Goal: Task Accomplishment & Management: Complete application form

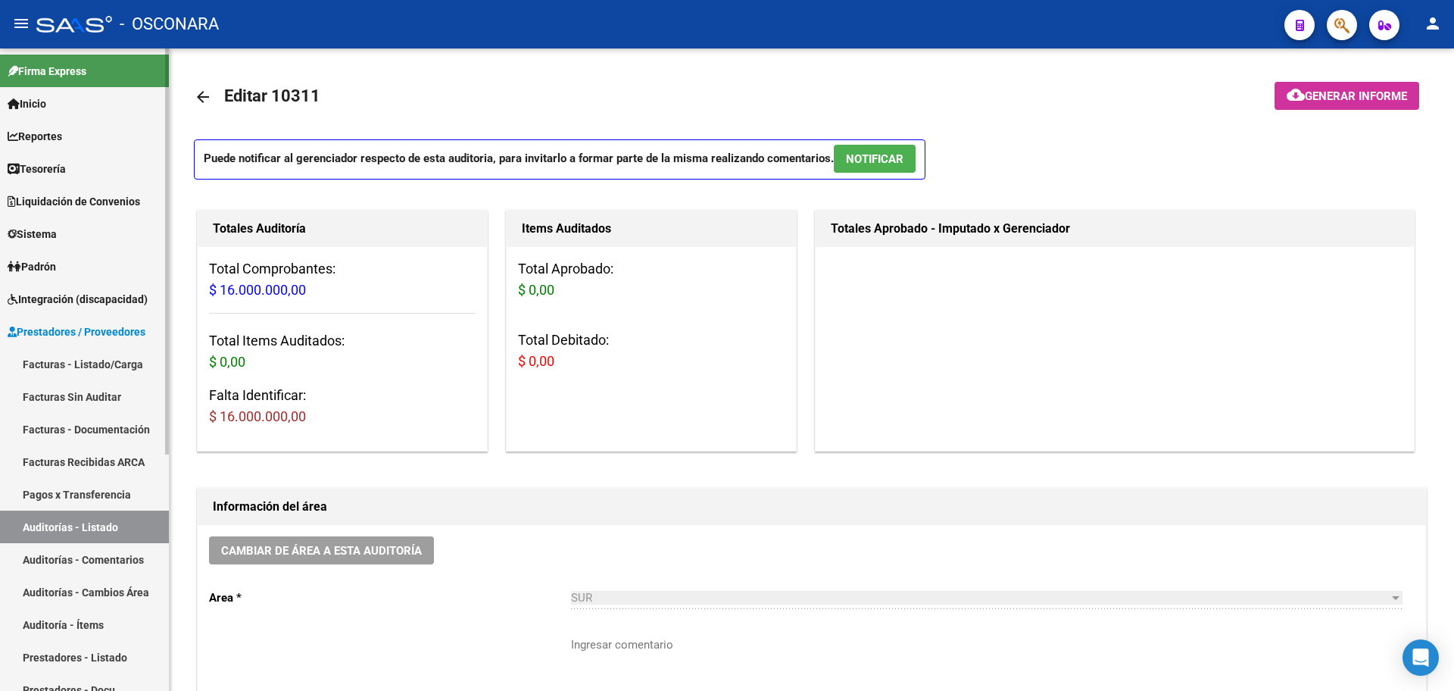
click at [74, 360] on link "Facturas - Listado/Carga" at bounding box center [84, 364] width 169 height 33
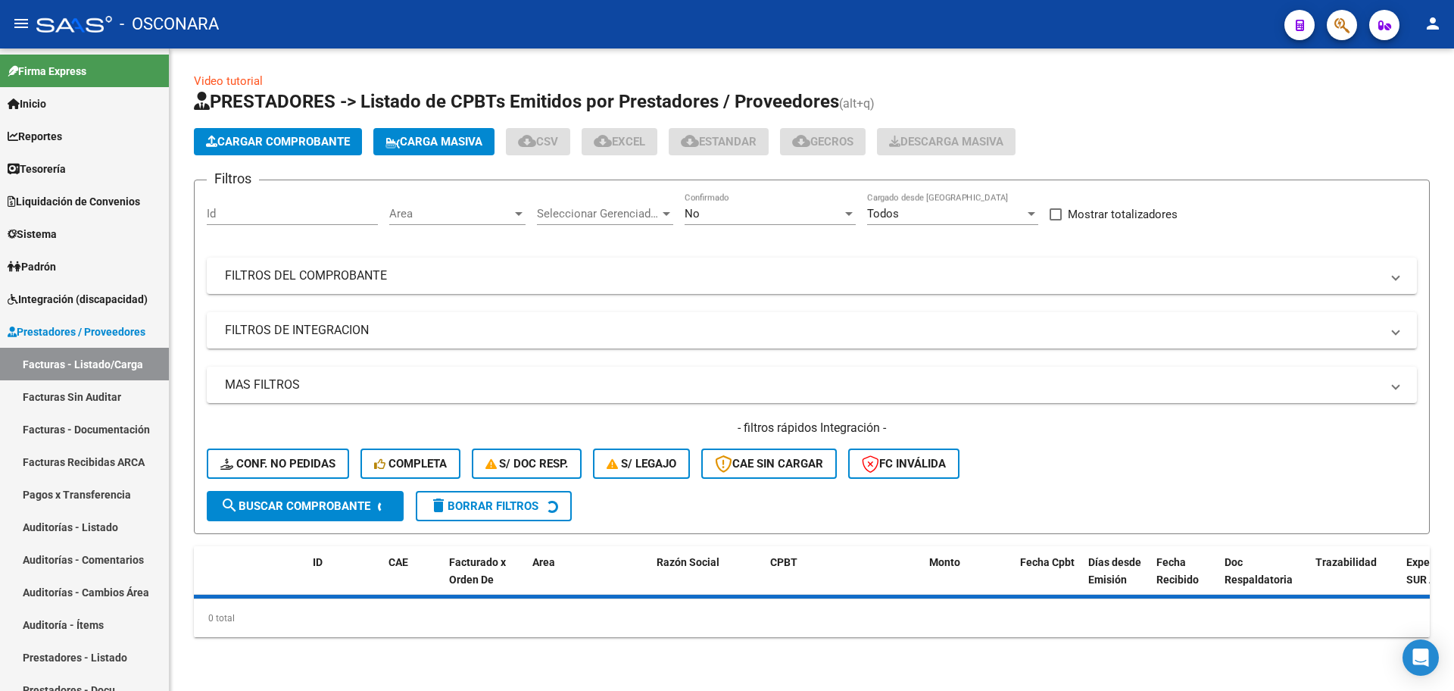
click at [760, 214] on div "No" at bounding box center [762, 214] width 157 height 14
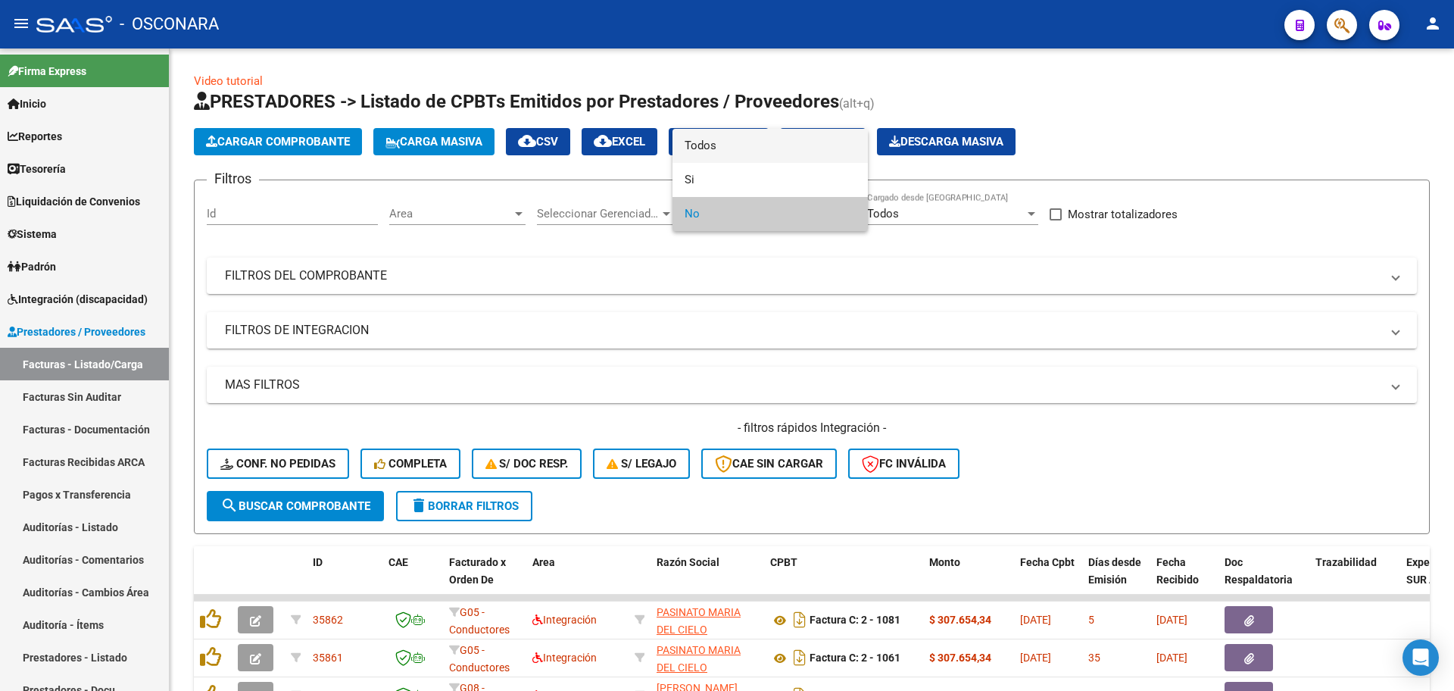
drag, startPoint x: 739, startPoint y: 151, endPoint x: 622, endPoint y: 273, distance: 169.2
click at [739, 151] on span "Todos" at bounding box center [769, 146] width 171 height 34
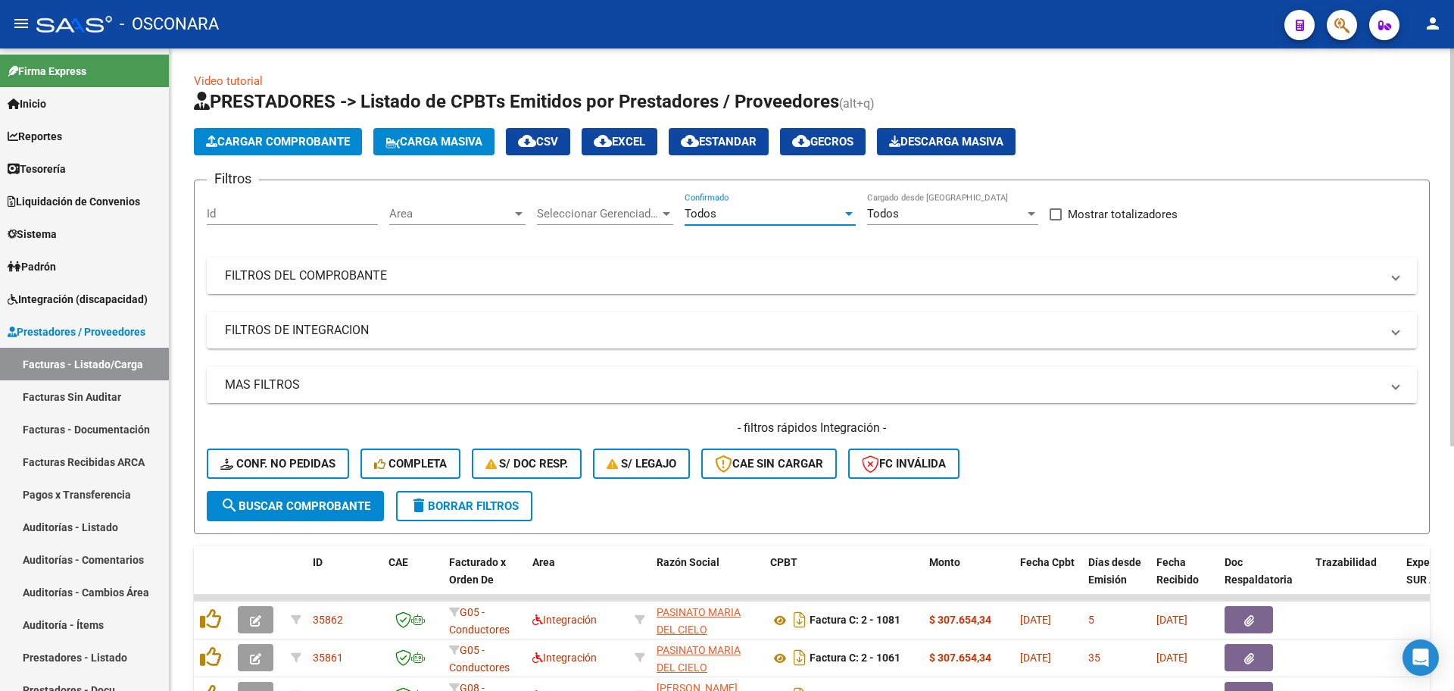
click at [610, 286] on mat-expansion-panel-header "FILTROS DEL COMPROBANTE" at bounding box center [812, 275] width 1210 height 36
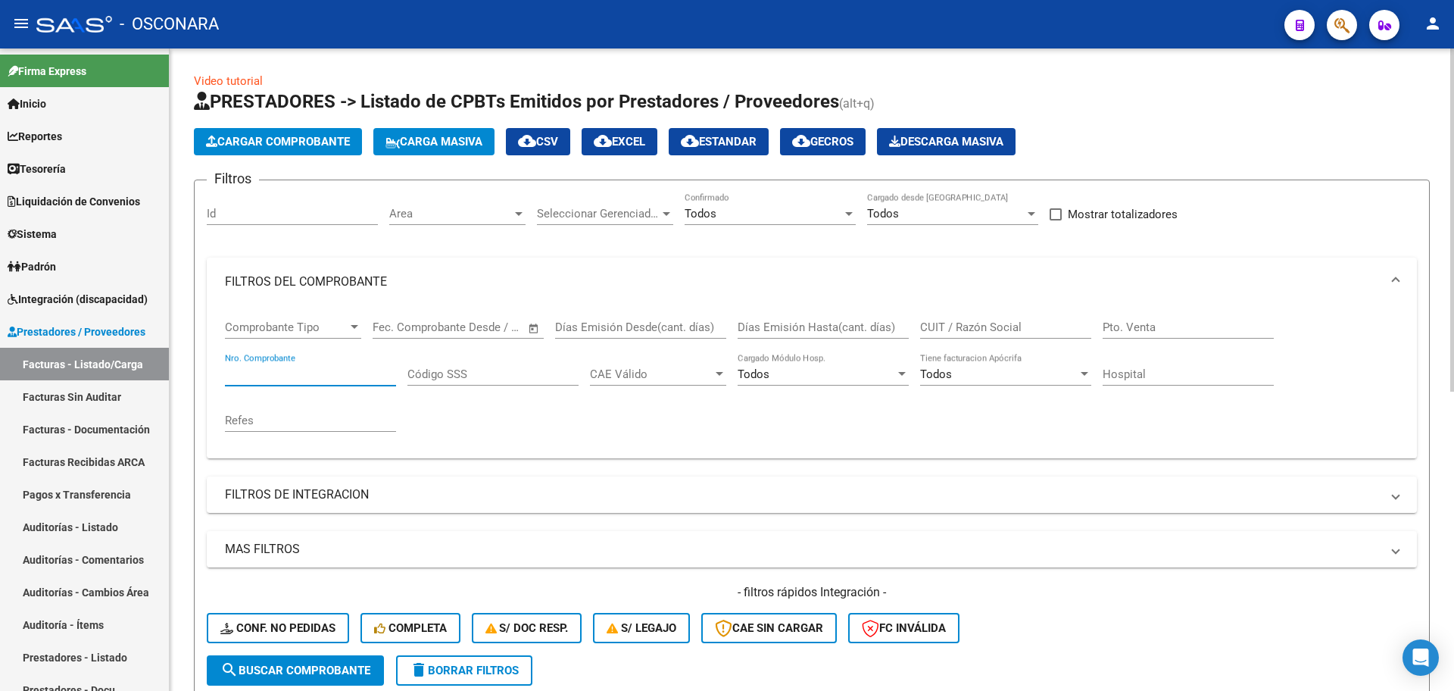
click at [307, 369] on input "Nro. Comprobante" at bounding box center [310, 374] width 171 height 14
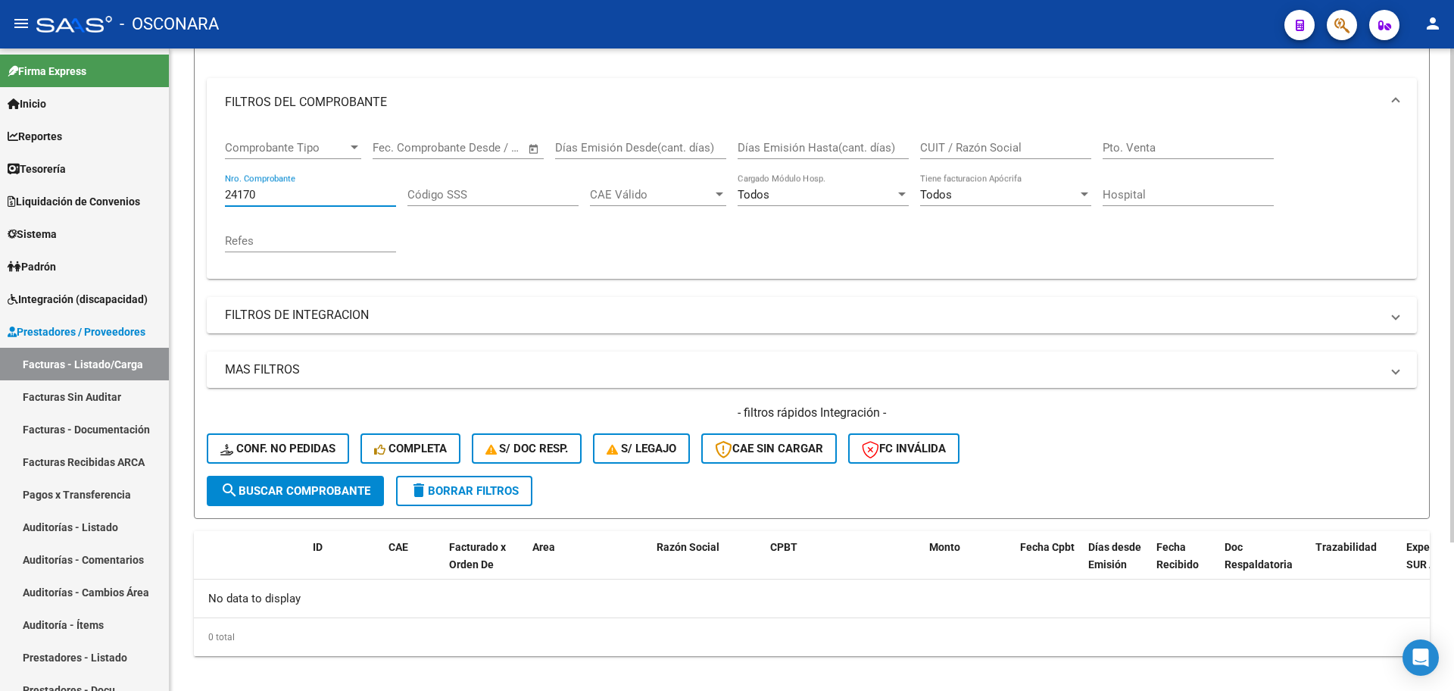
scroll to position [193, 0]
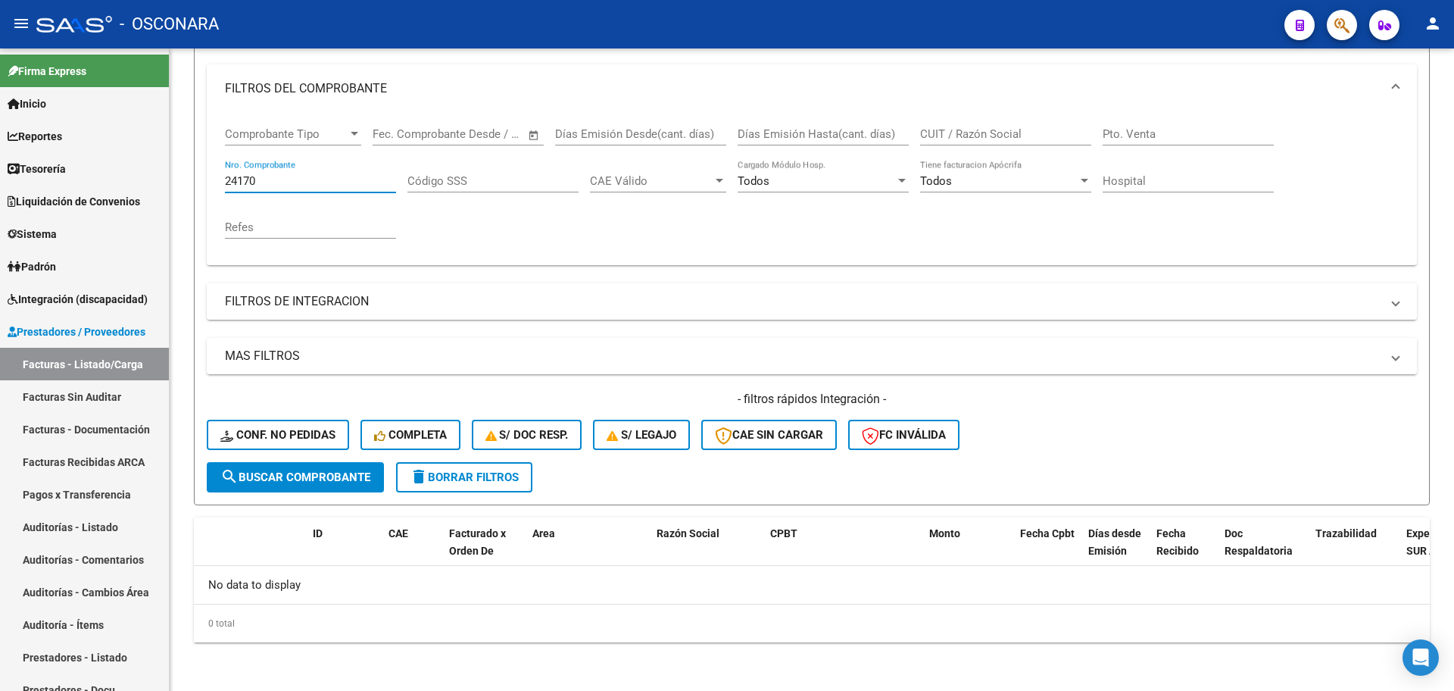
type input "24170"
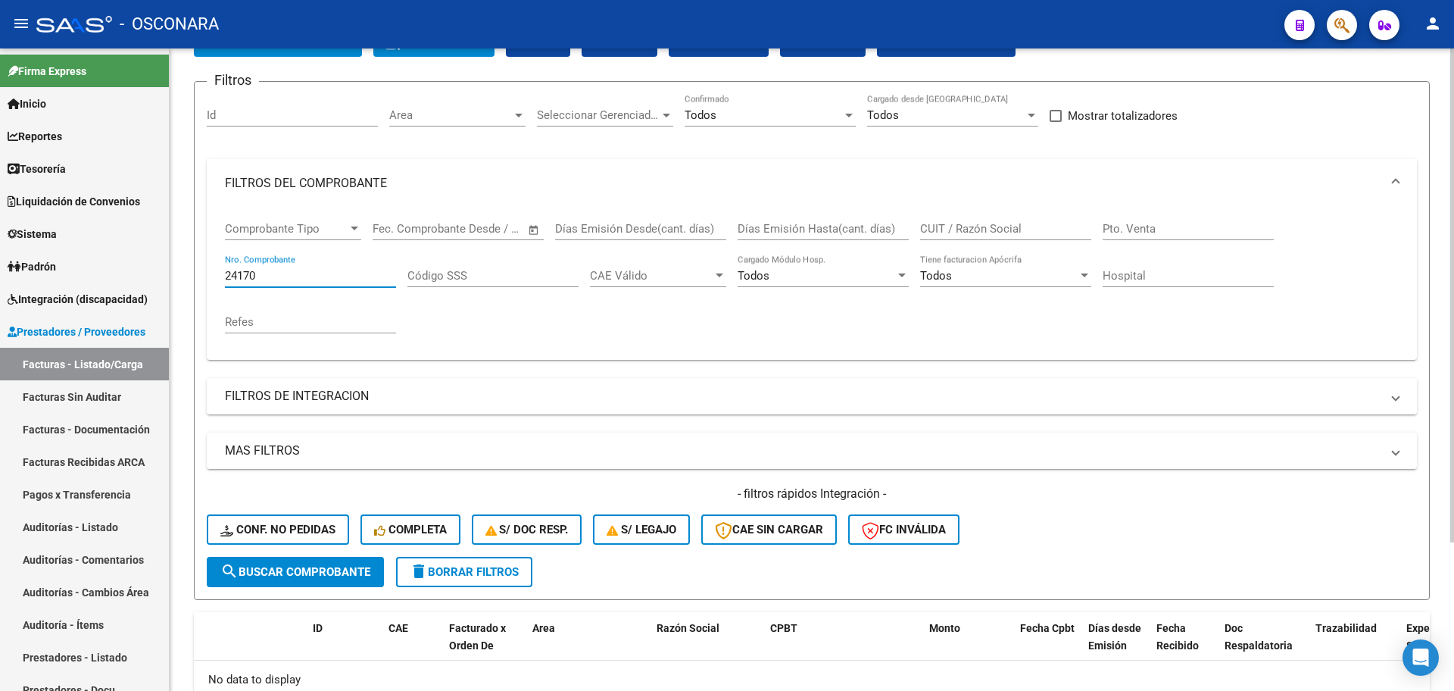
scroll to position [0, 0]
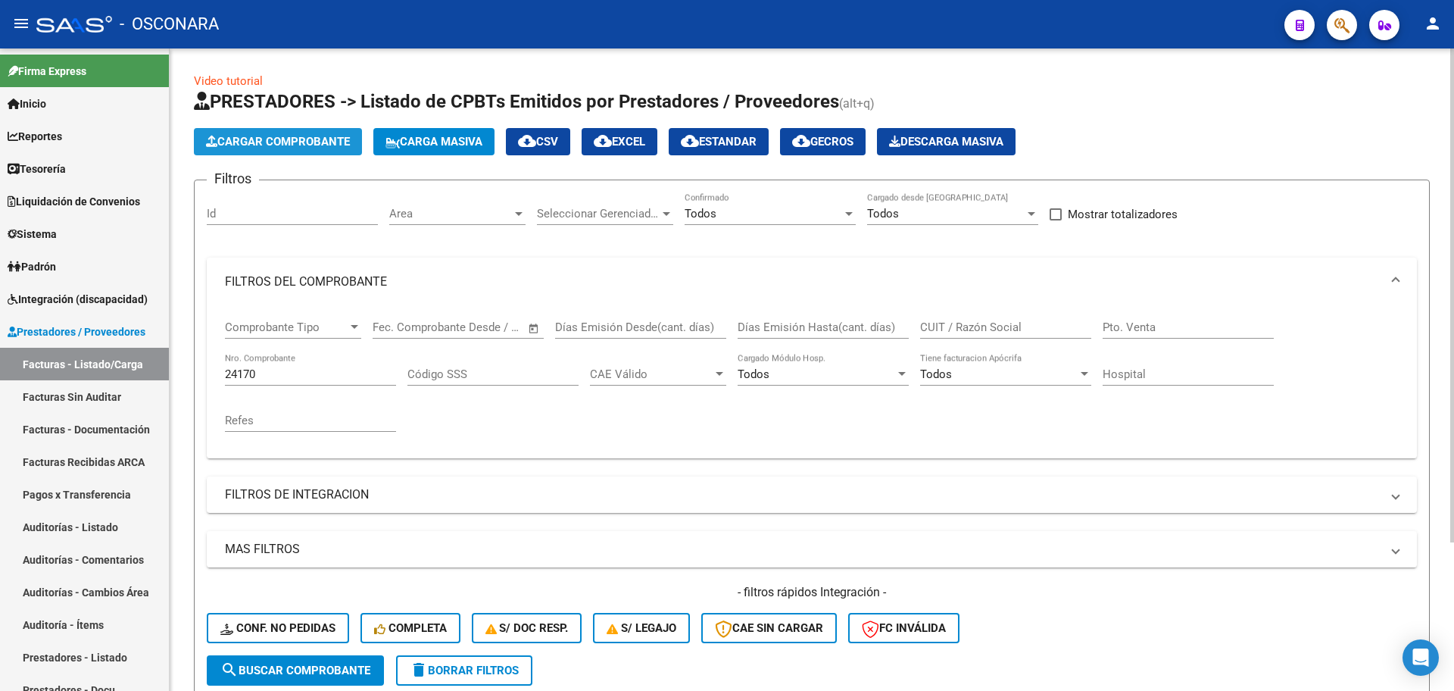
click at [303, 130] on button "Cargar Comprobante" at bounding box center [278, 141] width 168 height 27
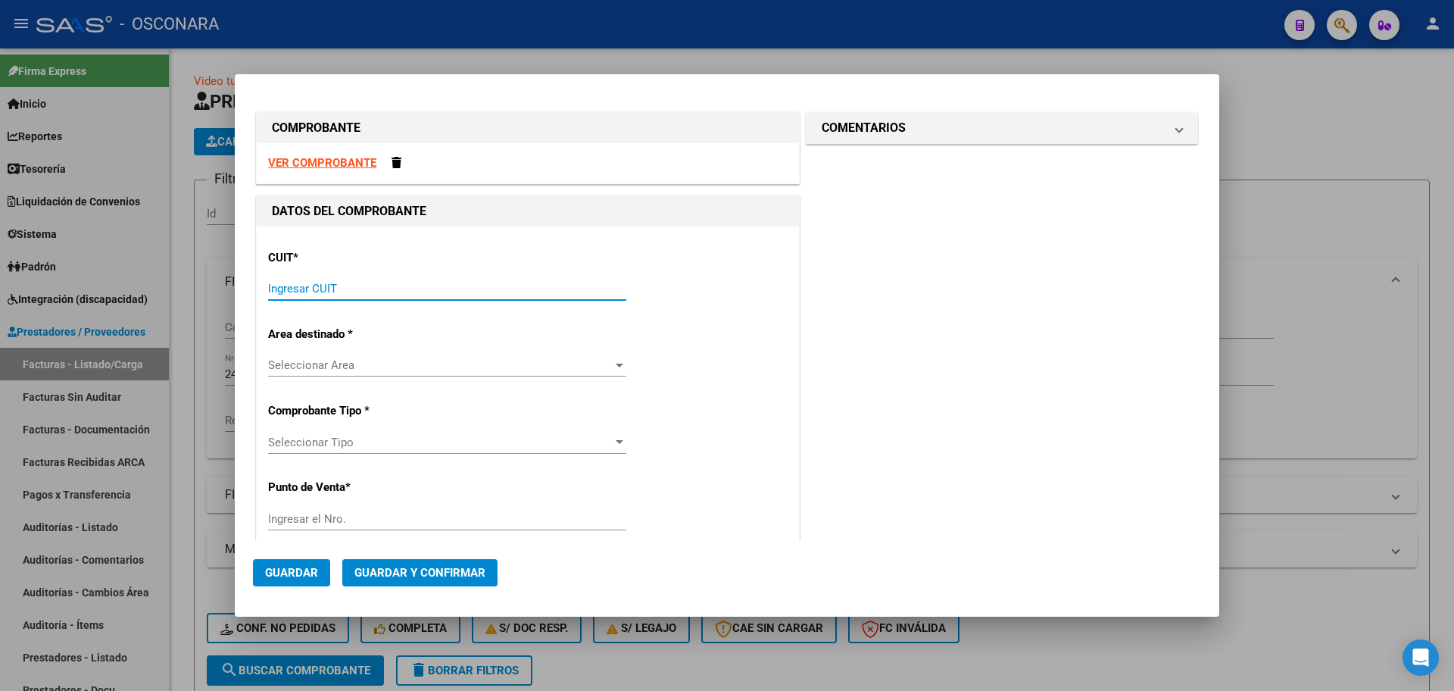
click at [427, 288] on input "Ingresar CUIT" at bounding box center [447, 289] width 358 height 14
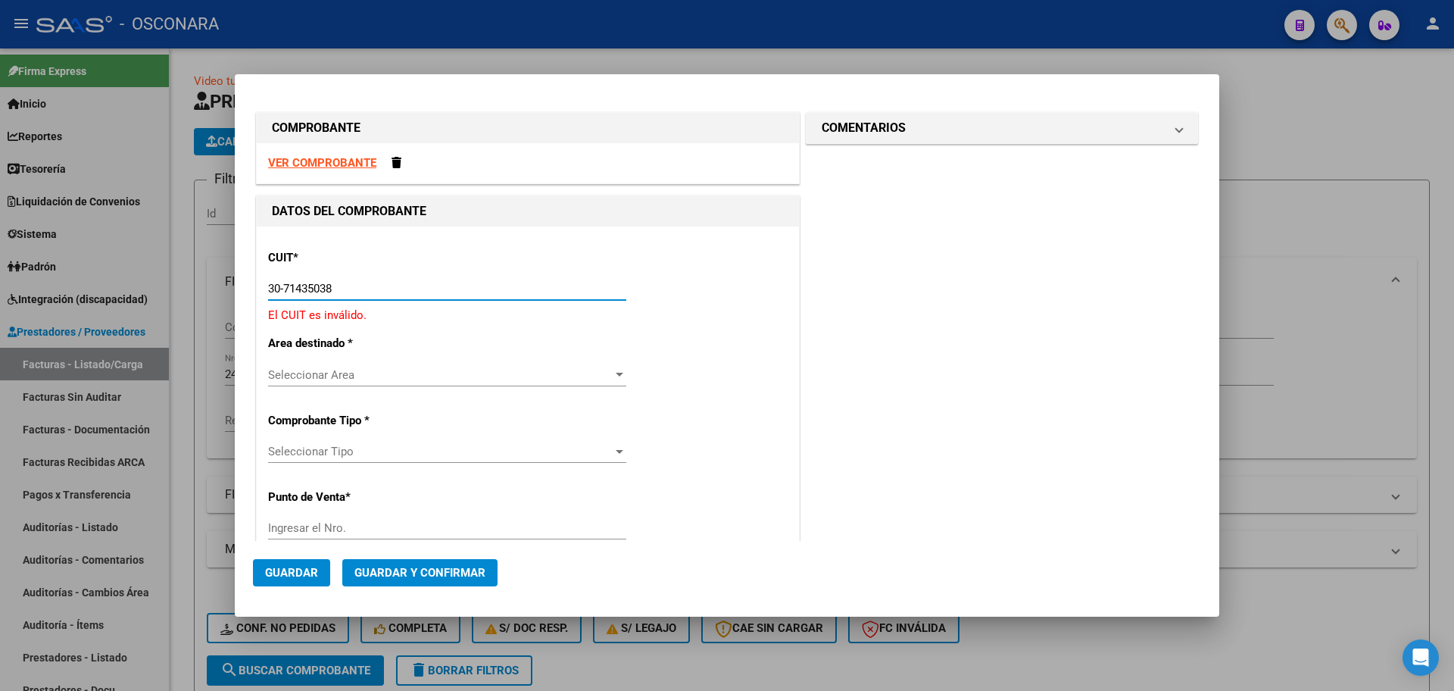
type input "30-71435038-9"
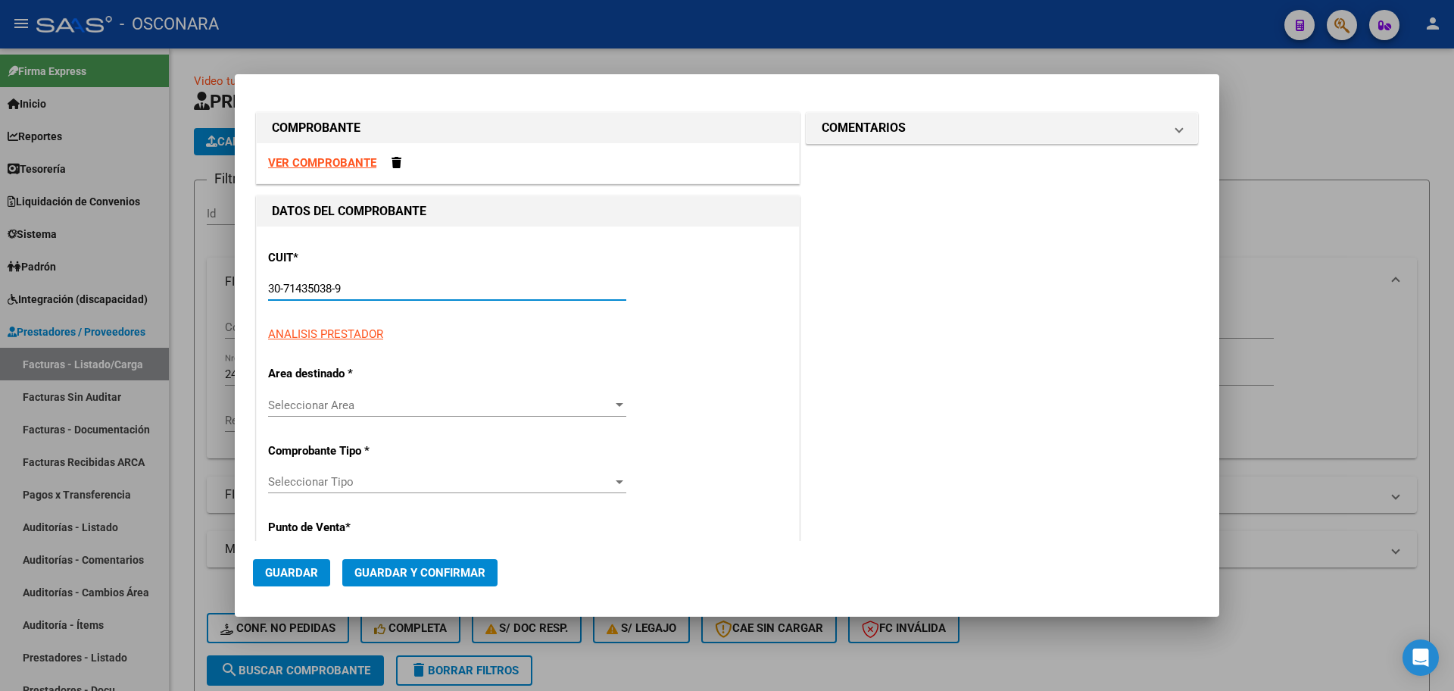
type input "2"
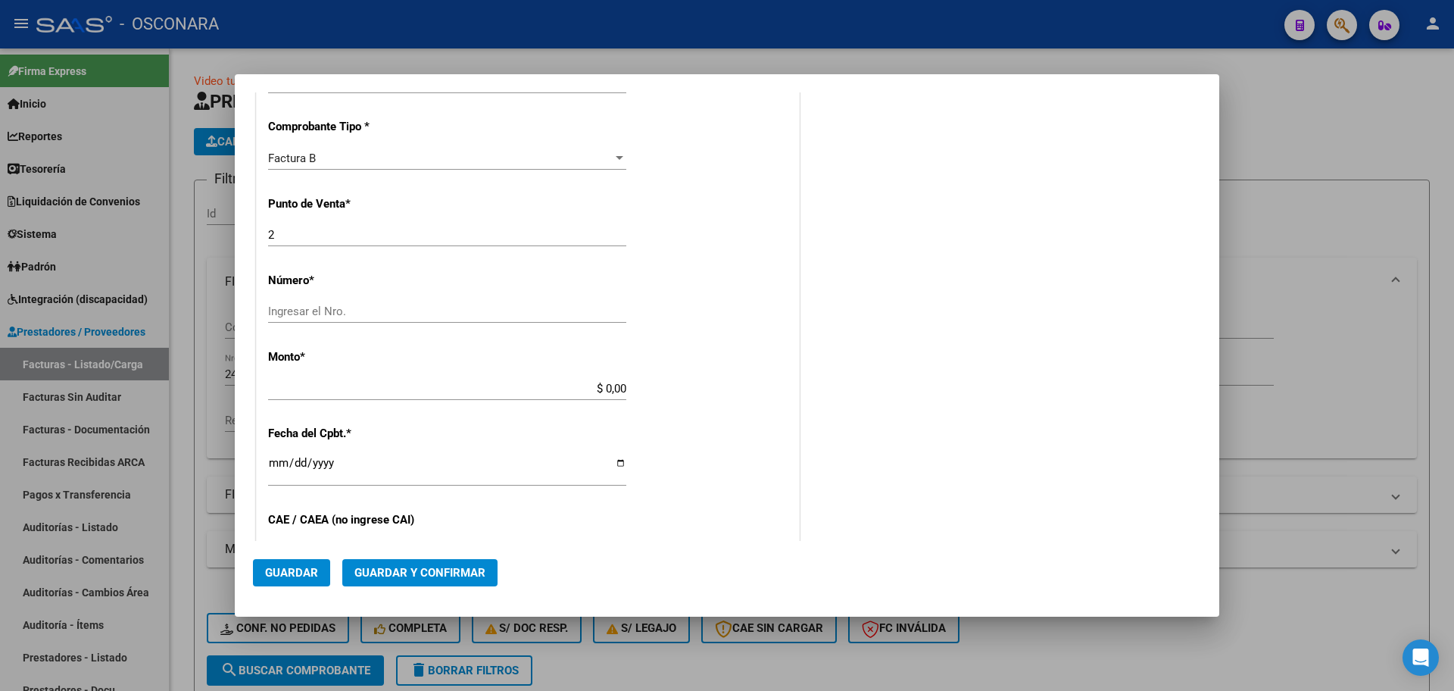
scroll to position [473, 0]
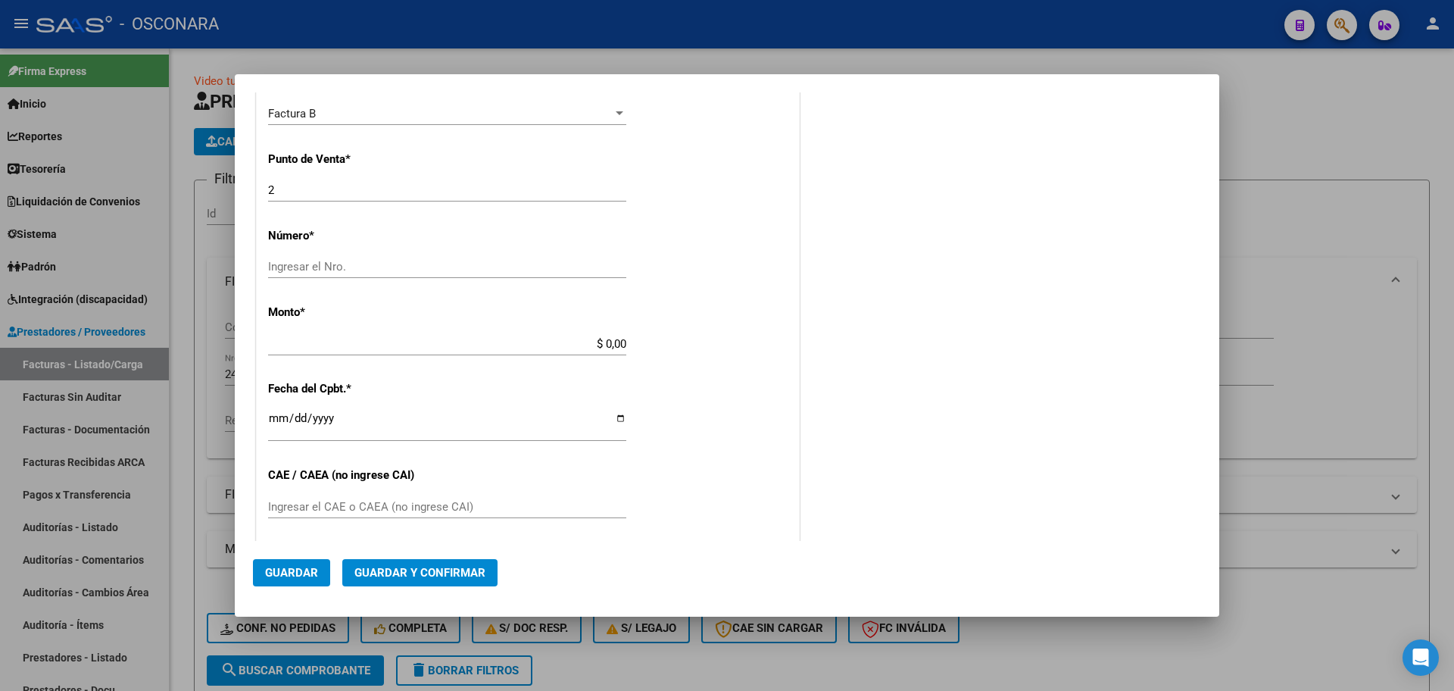
type input "30-71435038-9"
click at [346, 267] on input "Ingresar el Nro." at bounding box center [447, 267] width 358 height 14
type input "24170"
drag, startPoint x: 580, startPoint y: 344, endPoint x: 731, endPoint y: 332, distance: 151.1
click at [725, 333] on div "CUIT * 30-71435038-9 Ingresar CUIT ANALISIS PRESTADOR DROGUERIA BETAPHARMA SA A…" at bounding box center [528, 328] width 542 height 1150
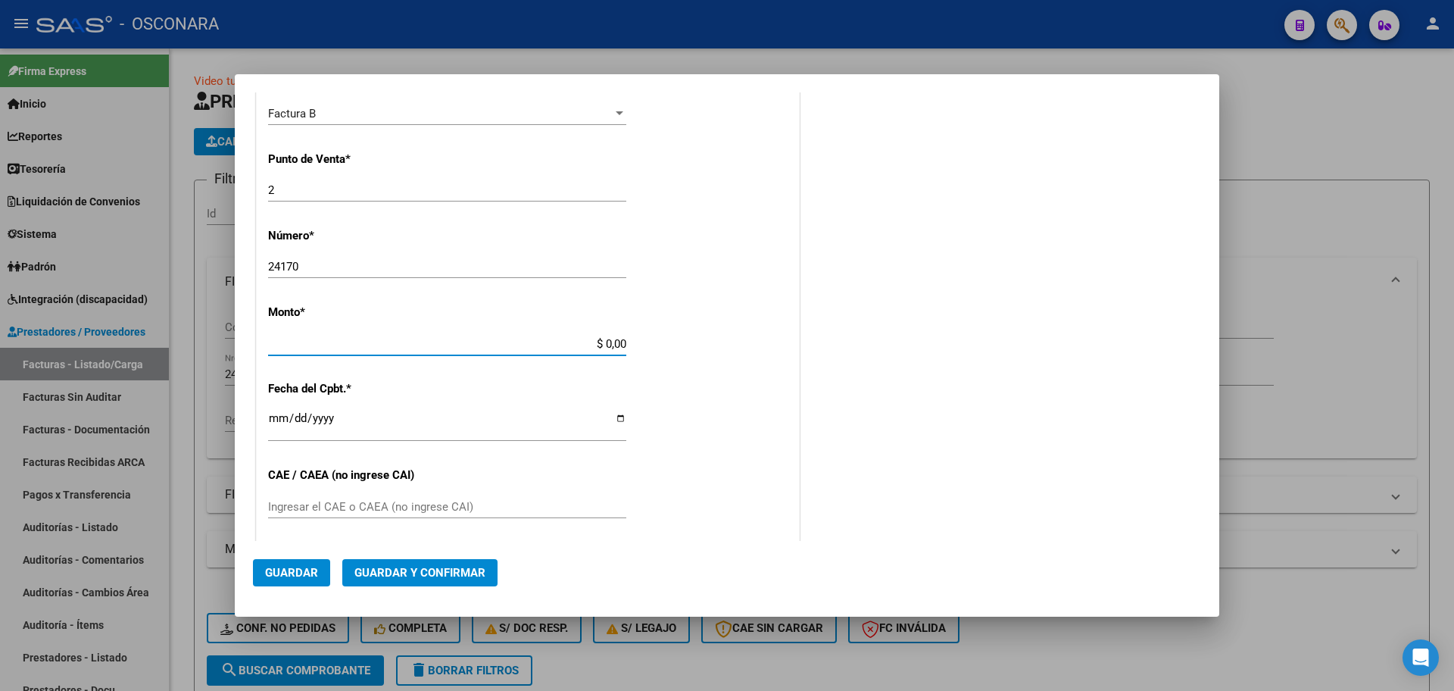
scroll to position [493, 0]
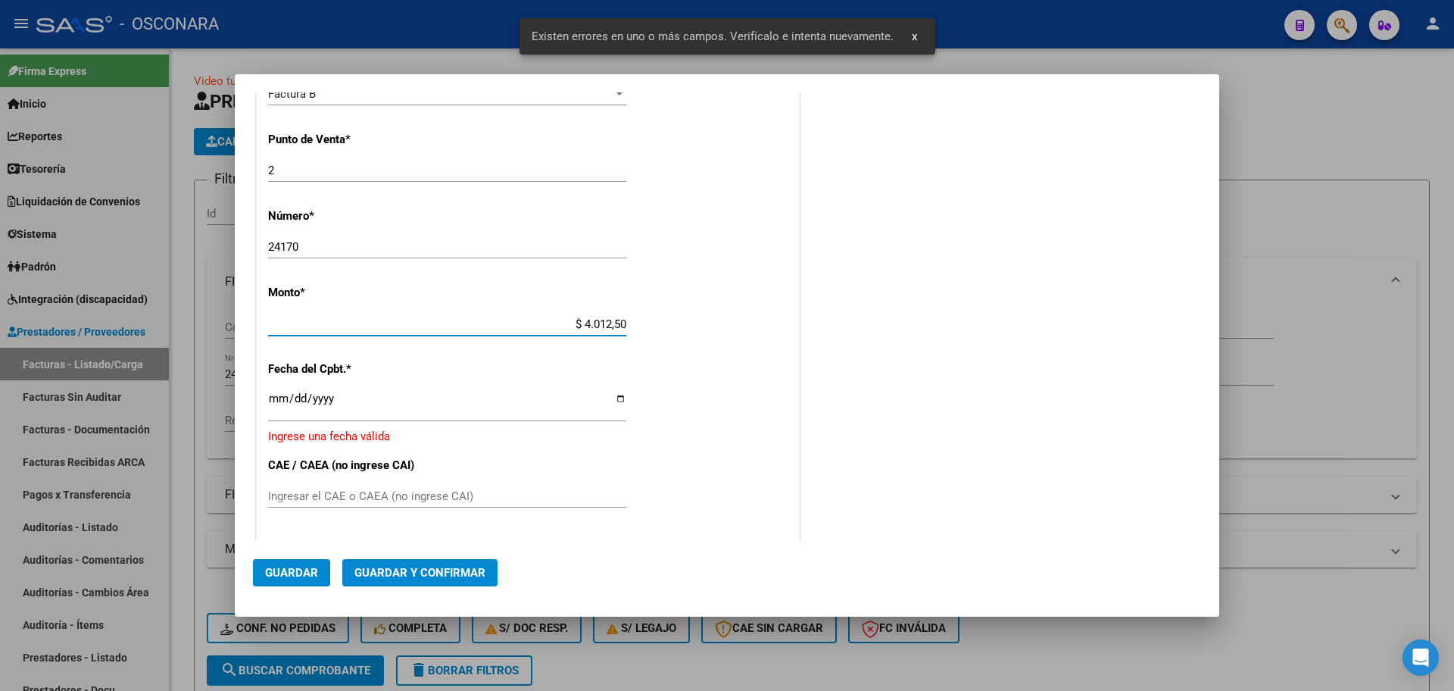
type input "$ 40.125,00"
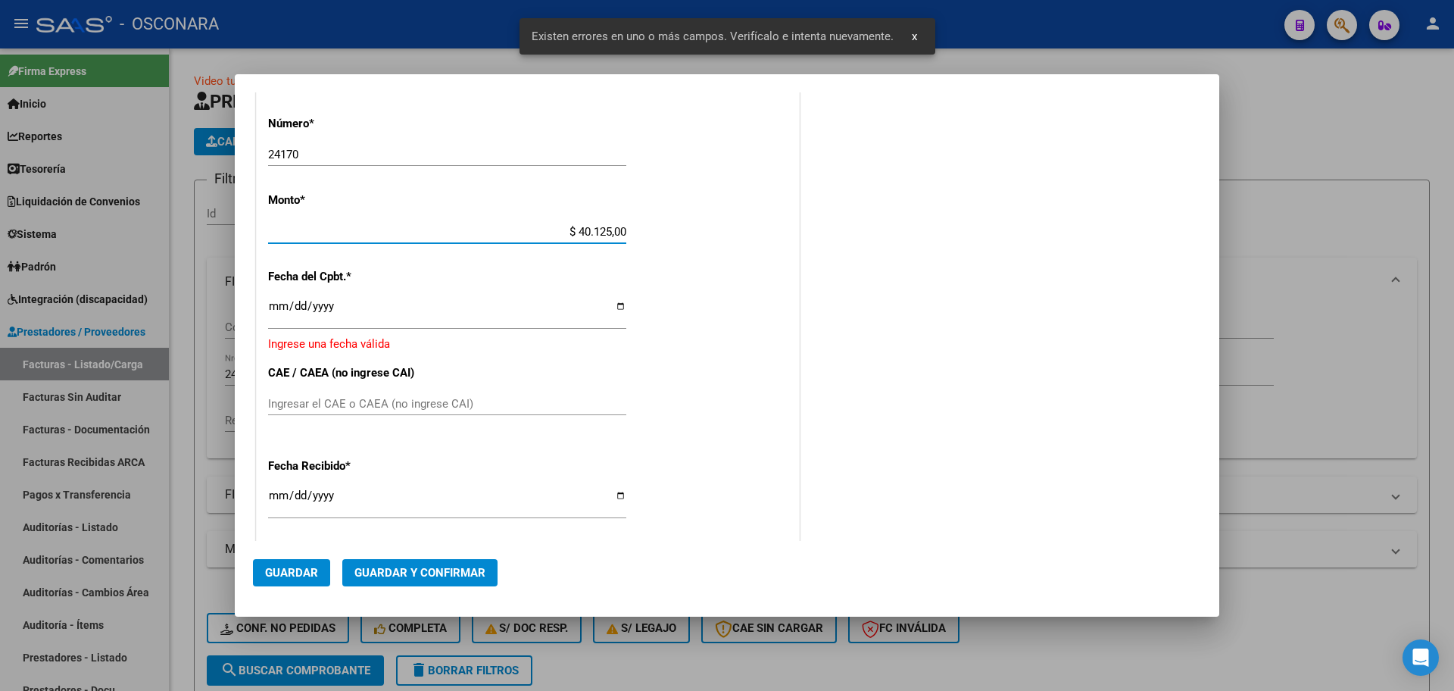
scroll to position [682, 0]
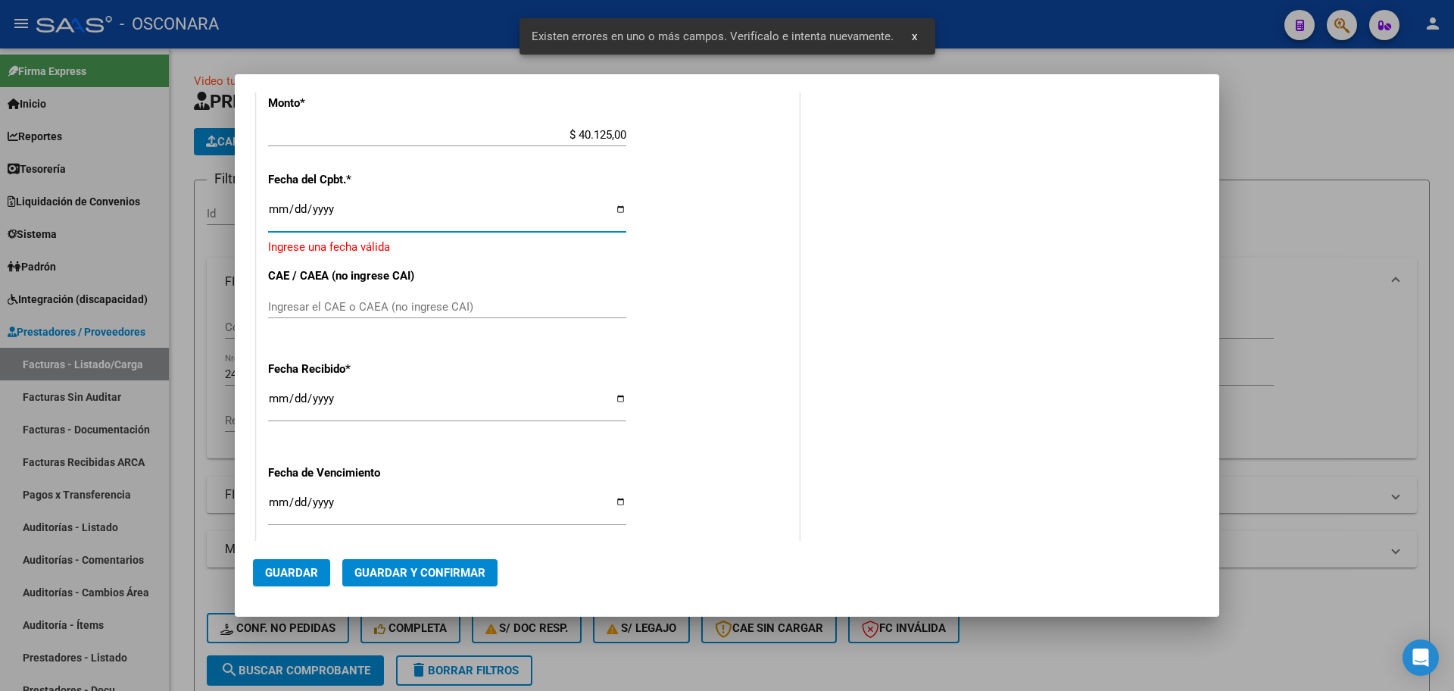
click at [279, 210] on input "Ingresar la fecha" at bounding box center [447, 215] width 358 height 24
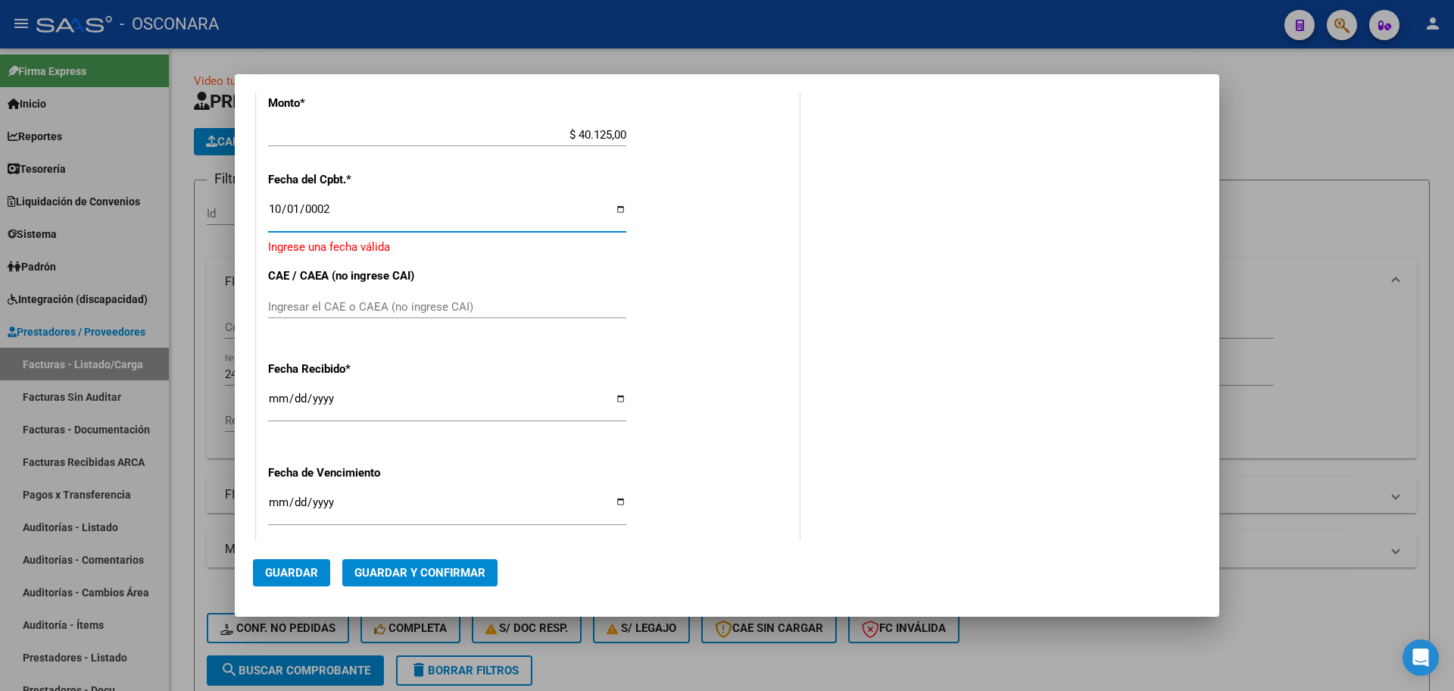
scroll to position [691, 0]
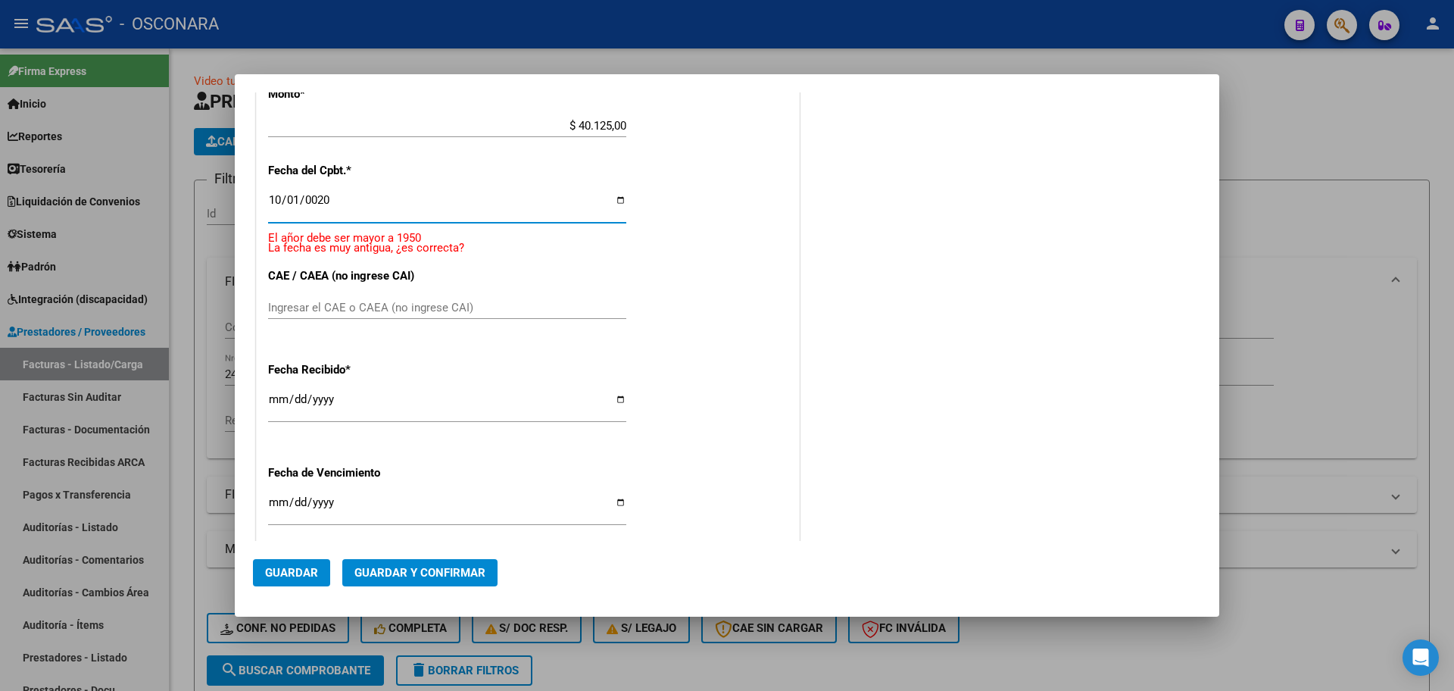
type input "0202-10-01"
drag, startPoint x: 341, startPoint y: 200, endPoint x: 301, endPoint y: 194, distance: 40.6
click at [301, 193] on div "0202-10-01 Ingresar la fecha" at bounding box center [447, 207] width 358 height 33
type input "[DATE]"
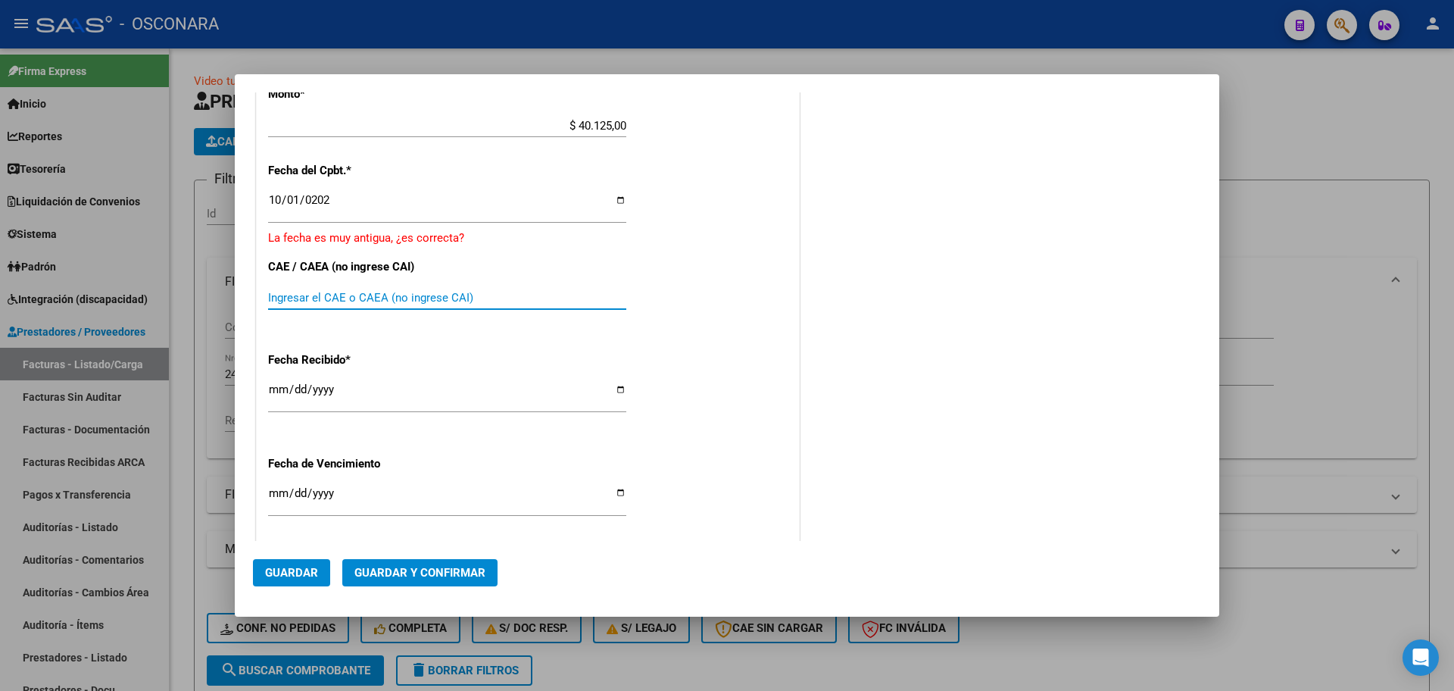
click at [338, 296] on input "Ingresar el CAE o CAEA (no ingrese CAI)" at bounding box center [447, 298] width 358 height 14
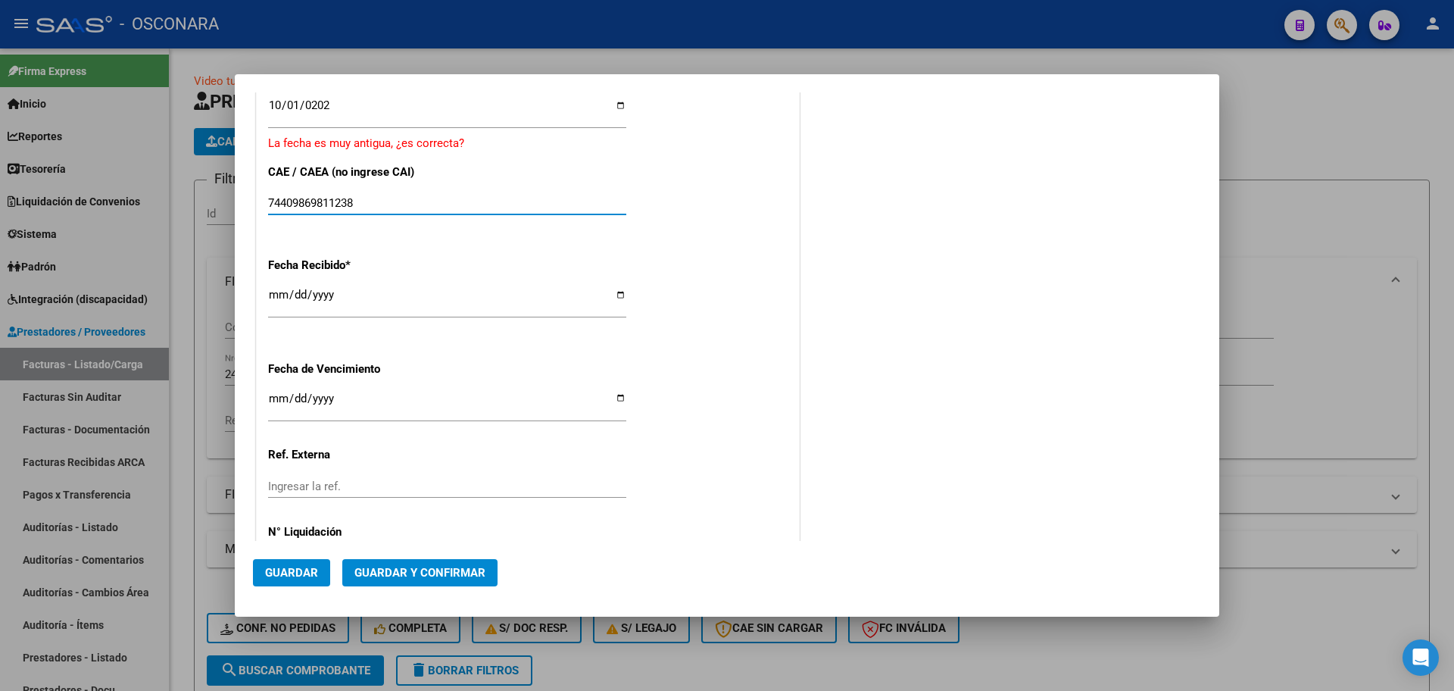
scroll to position [848, 0]
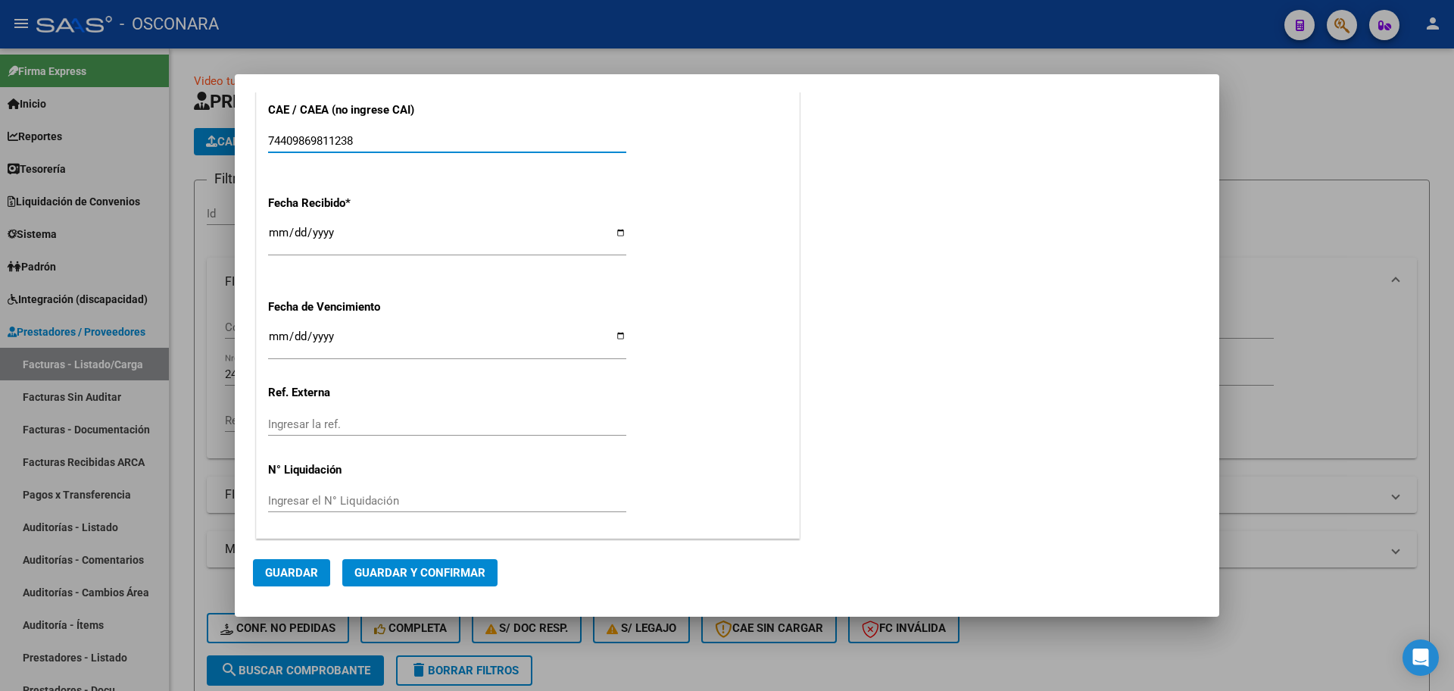
type input "74409869811238"
drag, startPoint x: 660, startPoint y: 509, endPoint x: 294, endPoint y: 269, distance: 438.1
drag, startPoint x: 722, startPoint y: 501, endPoint x: 716, endPoint y: 281, distance: 220.4
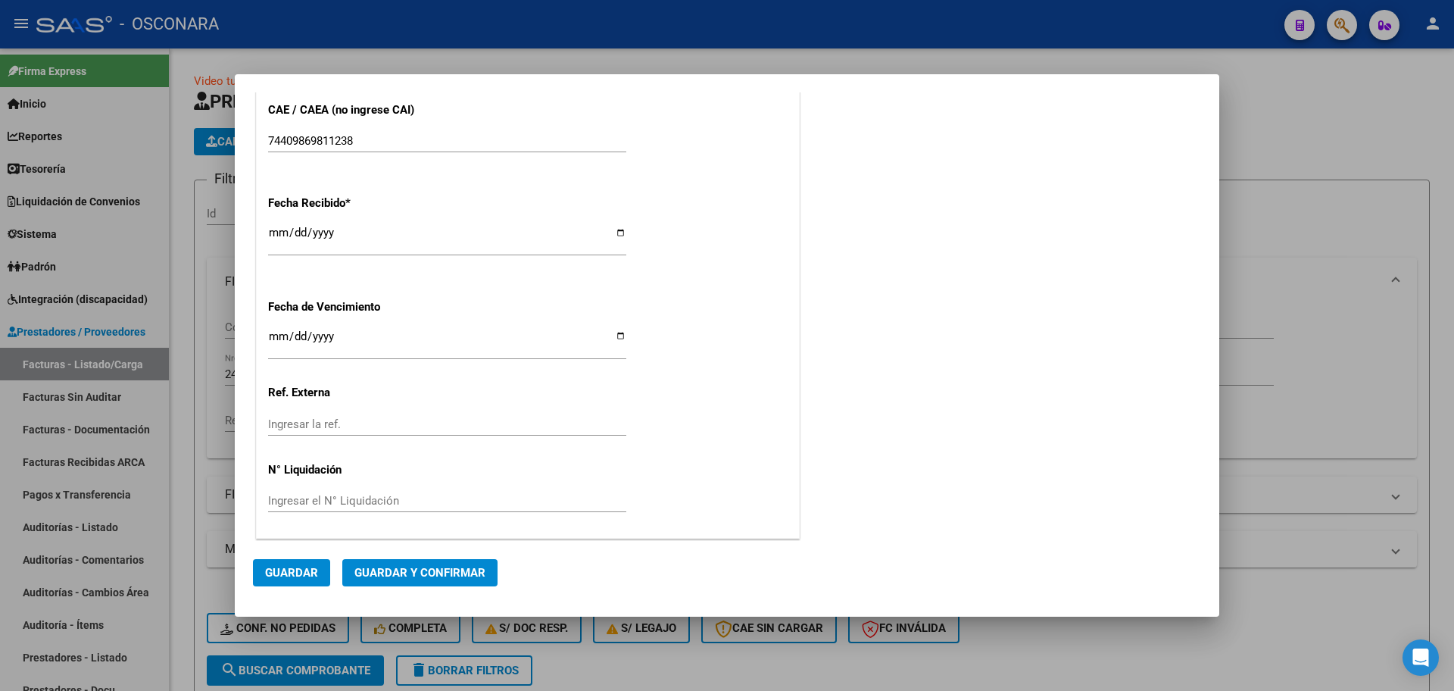
click at [722, 238] on div "Fecha Recibido * [DATE] Ingresar la fecha" at bounding box center [527, 226] width 519 height 86
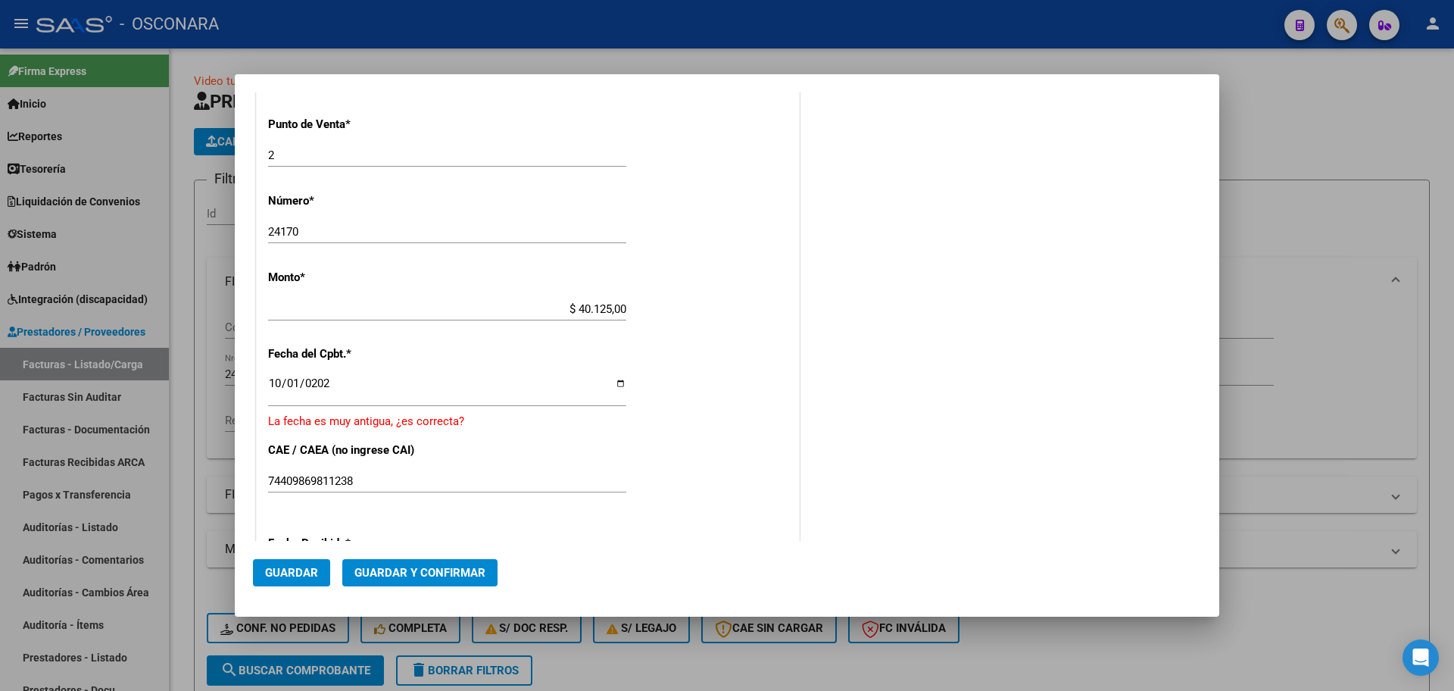
scroll to position [469, 0]
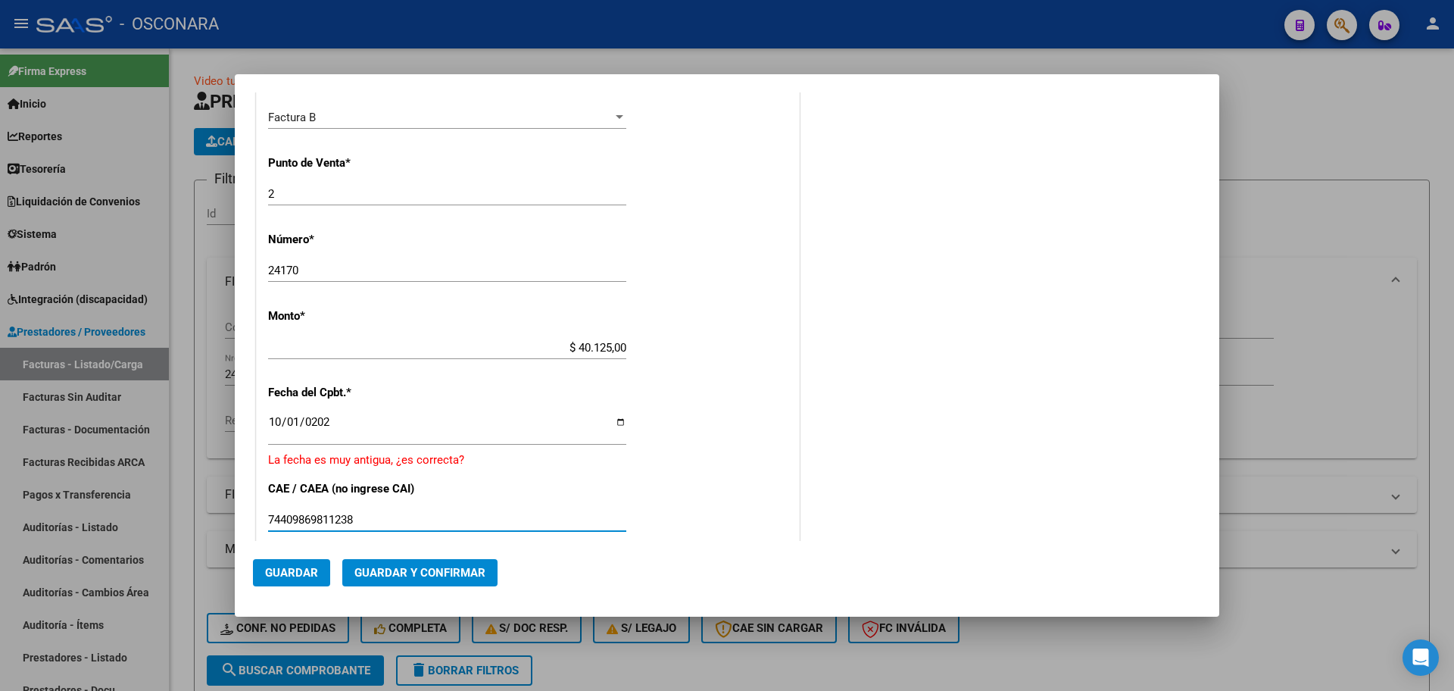
drag, startPoint x: 369, startPoint y: 519, endPoint x: 379, endPoint y: 529, distance: 14.0
click at [370, 522] on input "74409869811238" at bounding box center [447, 520] width 358 height 14
drag, startPoint x: 474, startPoint y: 576, endPoint x: 676, endPoint y: 544, distance: 204.6
click at [675, 544] on mat-dialog-actions "Guardar Guardar y Confirmar" at bounding box center [727, 570] width 948 height 58
click at [407, 572] on span "Guardar y Confirmar" at bounding box center [419, 573] width 131 height 14
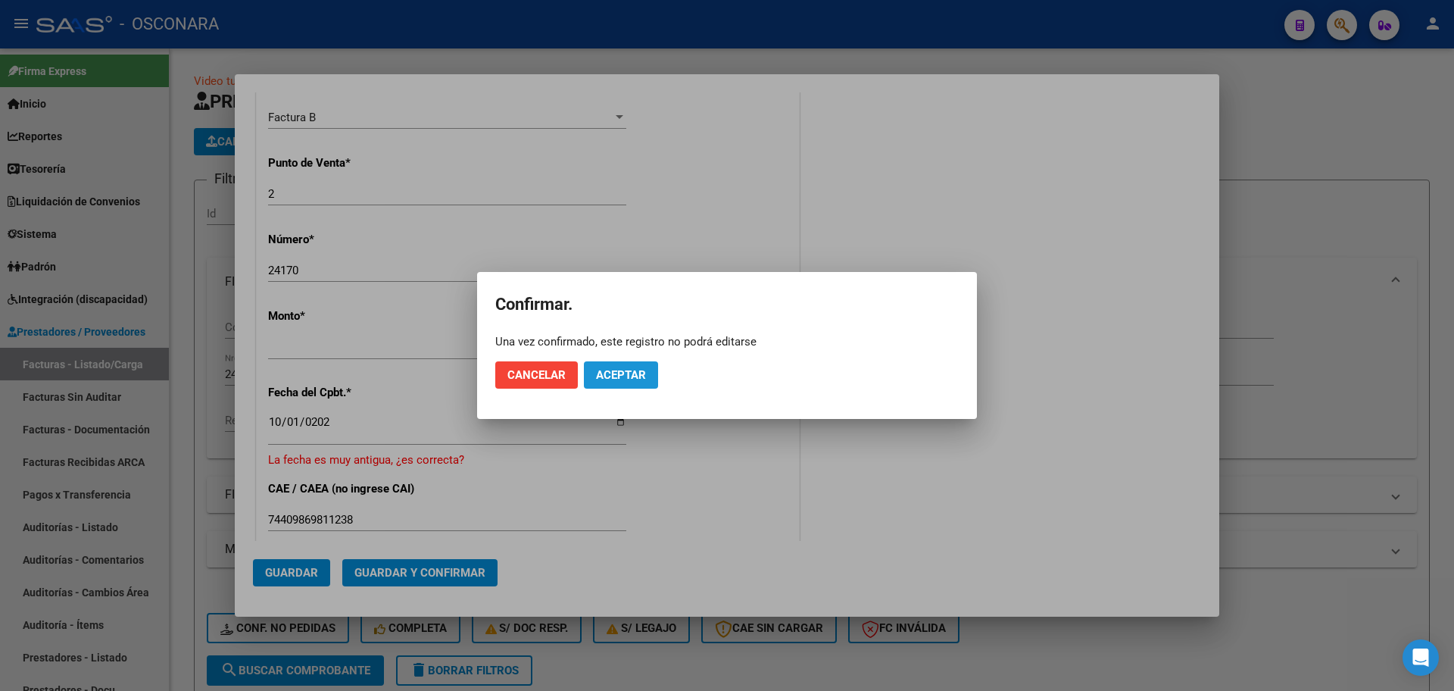
click at [635, 370] on span "Aceptar" at bounding box center [621, 375] width 50 height 14
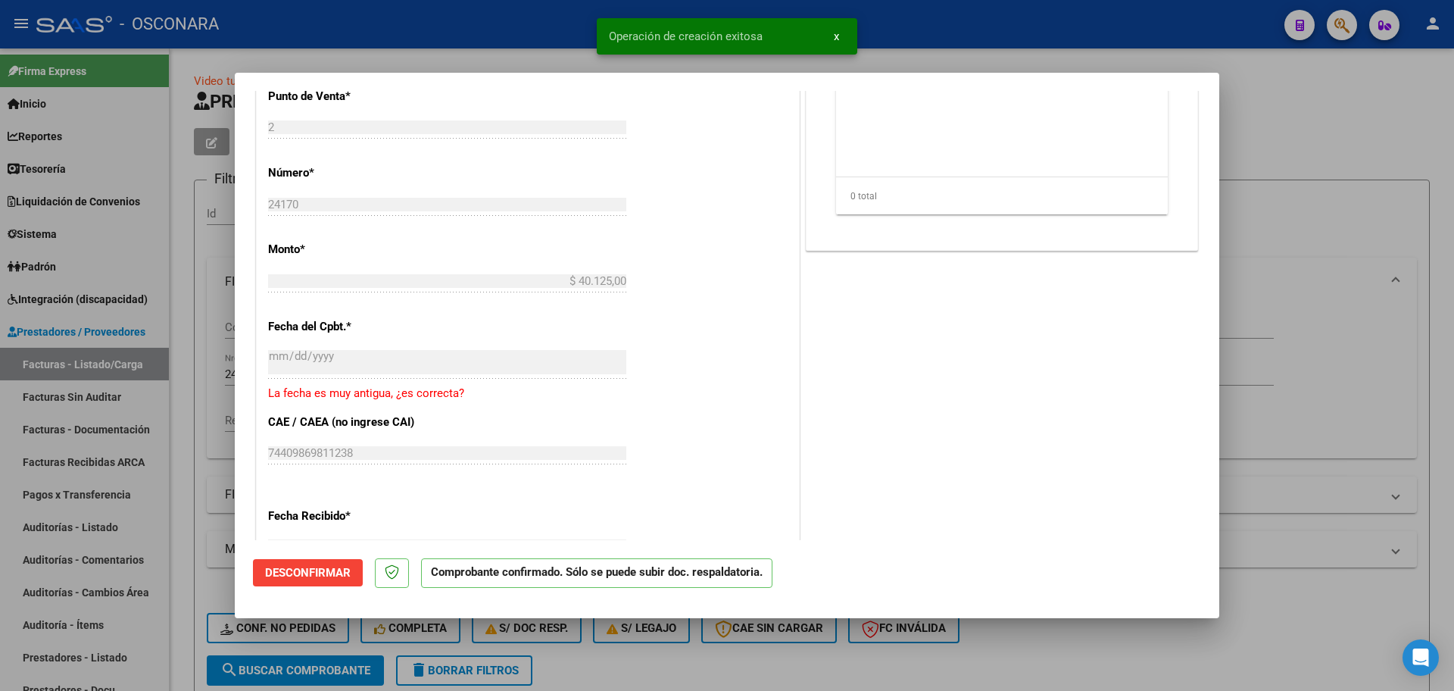
scroll to position [852, 0]
